Goal: Browse casually: Explore the website without a specific task or goal

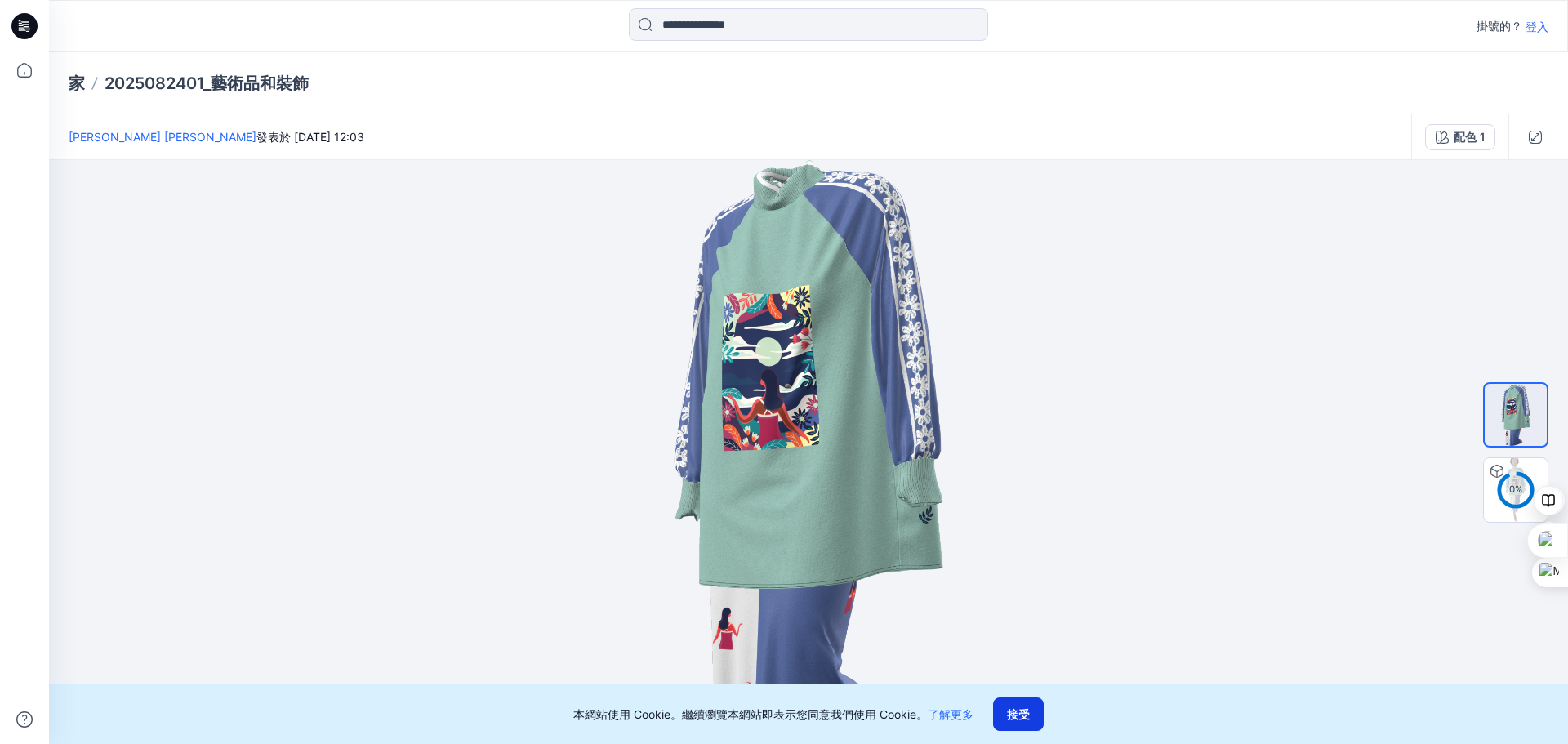
click at [1014, 721] on font "接受" at bounding box center [1018, 714] width 23 height 18
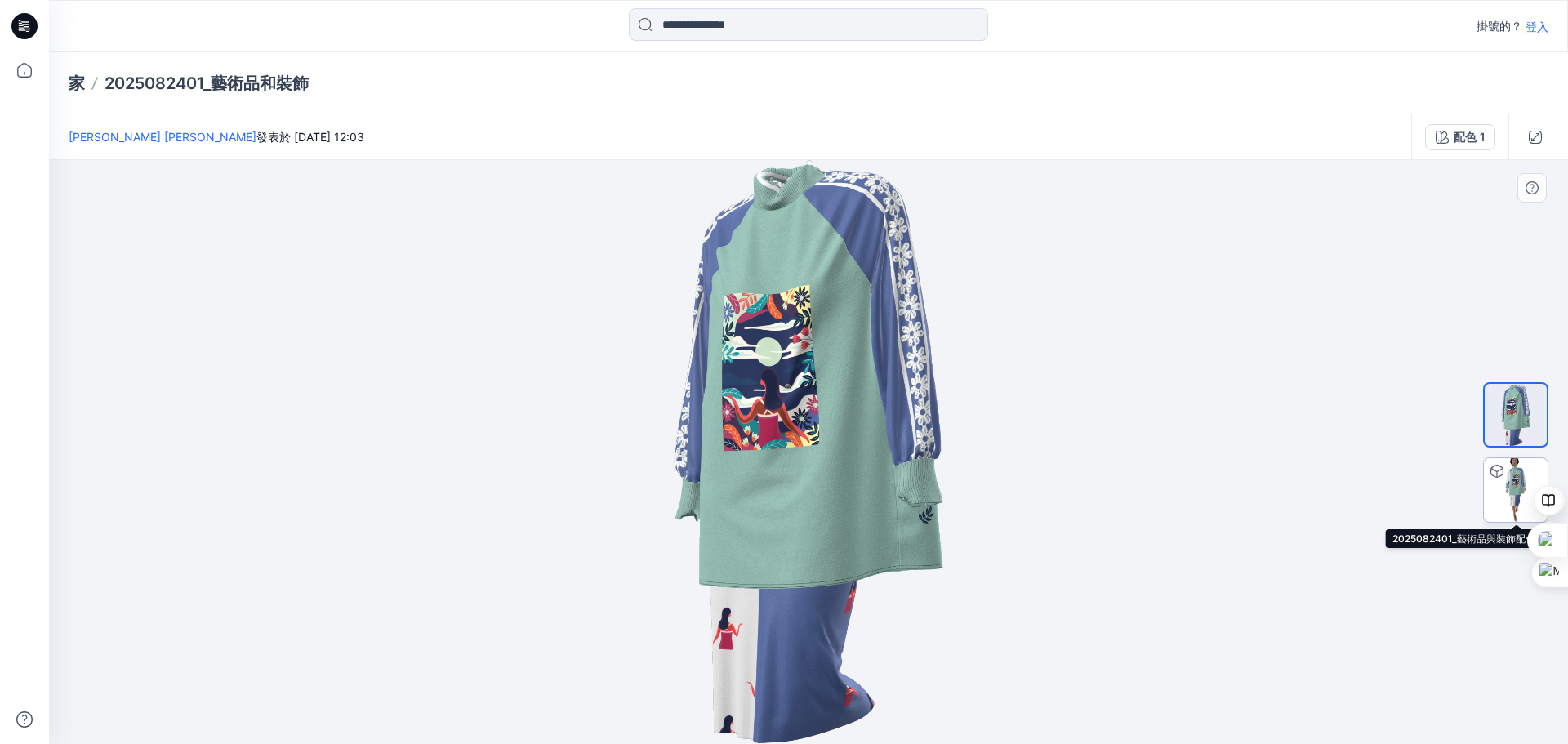
click at [1512, 488] on img at bounding box center [1516, 490] width 64 height 64
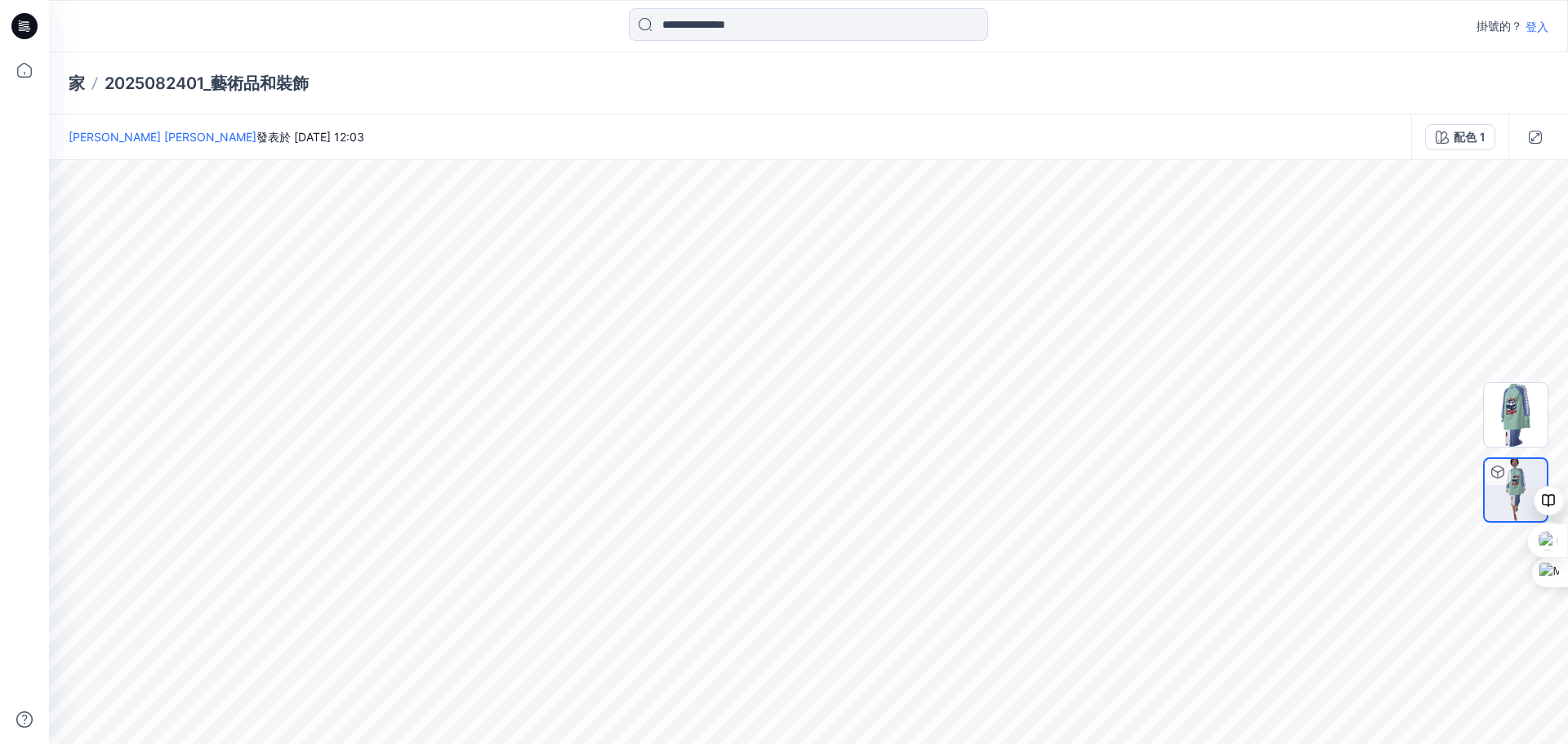
click at [1487, 500] on img at bounding box center [1516, 490] width 62 height 62
click at [1508, 417] on img at bounding box center [1516, 415] width 64 height 64
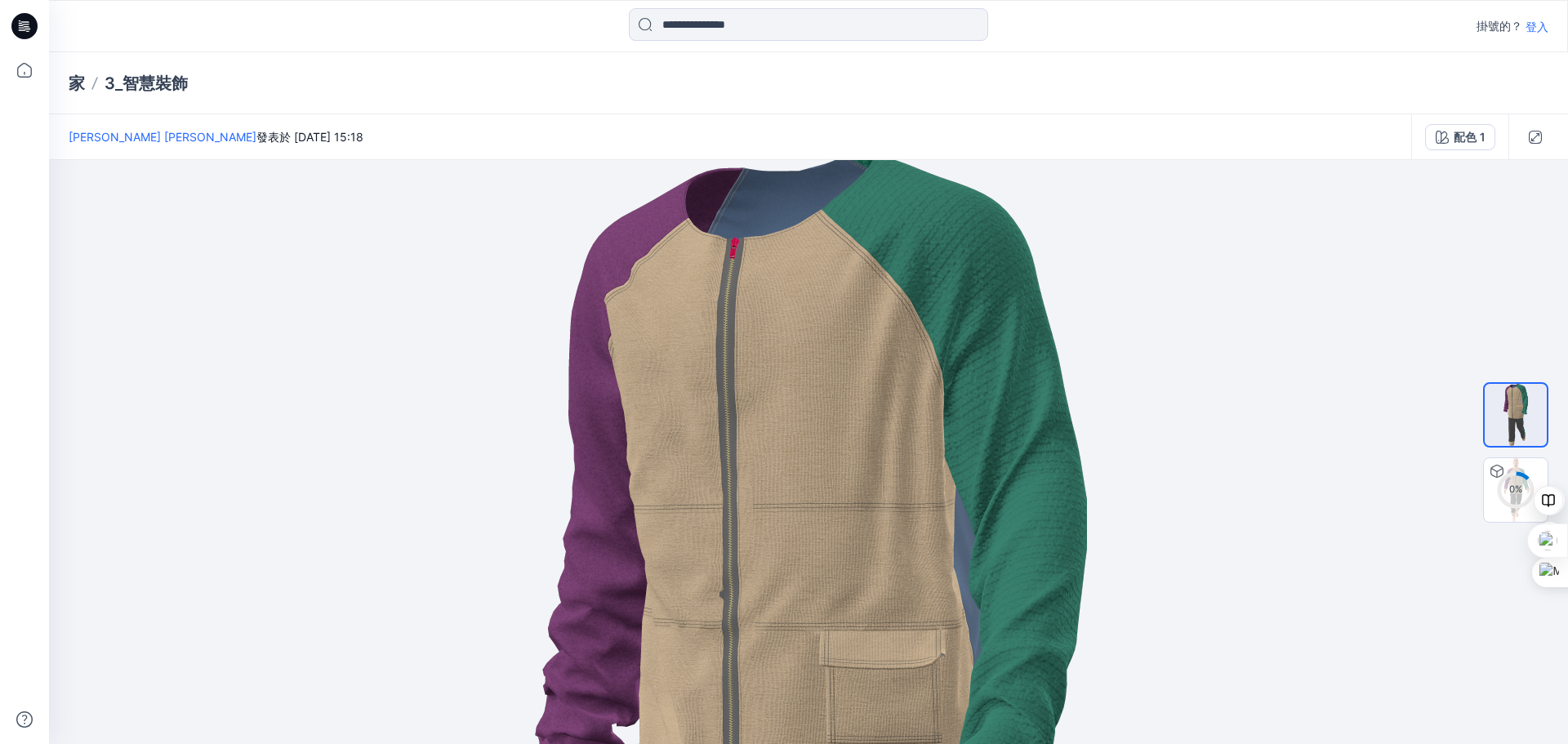
drag, startPoint x: 839, startPoint y: 390, endPoint x: 831, endPoint y: 782, distance: 392.1
click at [831, 743] on html "原文 為這個翻譯評分 你的意見回饋將用於協助改善 Google 翻譯品質 掛號的？ 登入 家 3_智慧裝飾 Jeff Chen 發表於 2025 年 8 月 …" at bounding box center [784, 372] width 1568 height 744
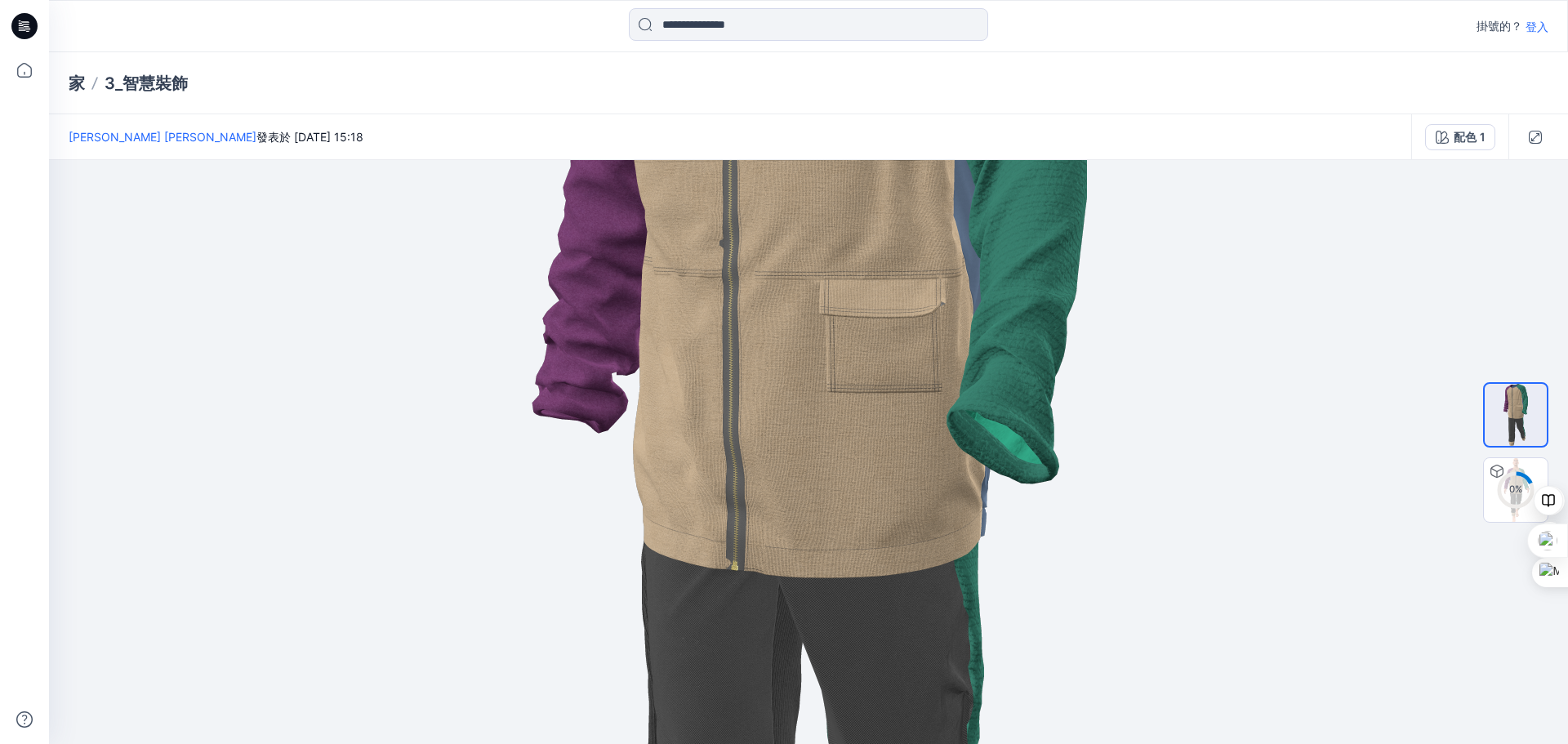
drag, startPoint x: 721, startPoint y: 352, endPoint x: 679, endPoint y: 147, distance: 209.3
click at [679, 147] on div "Jeff Chen 發表於 2025 年 8 月 24 日星期日 15:18 配色 1 0 % 配色 1 Loading... Material Proper…" at bounding box center [807, 429] width 1519 height 629
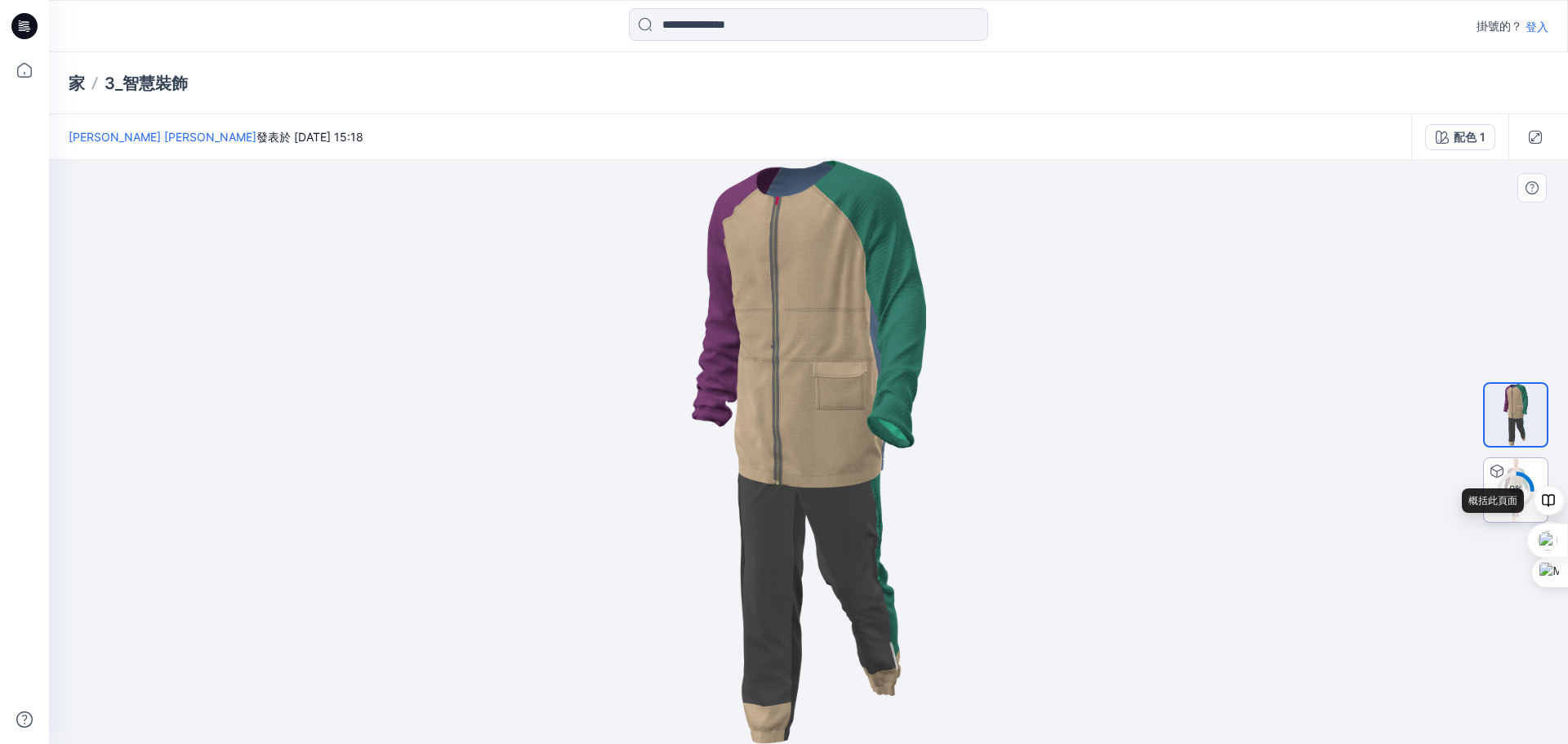
click at [1512, 495] on div "概括此頁面" at bounding box center [1493, 500] width 62 height 25
click at [1519, 487] on font "%" at bounding box center [1519, 489] width 7 height 11
